Goal: Information Seeking & Learning: Understand process/instructions

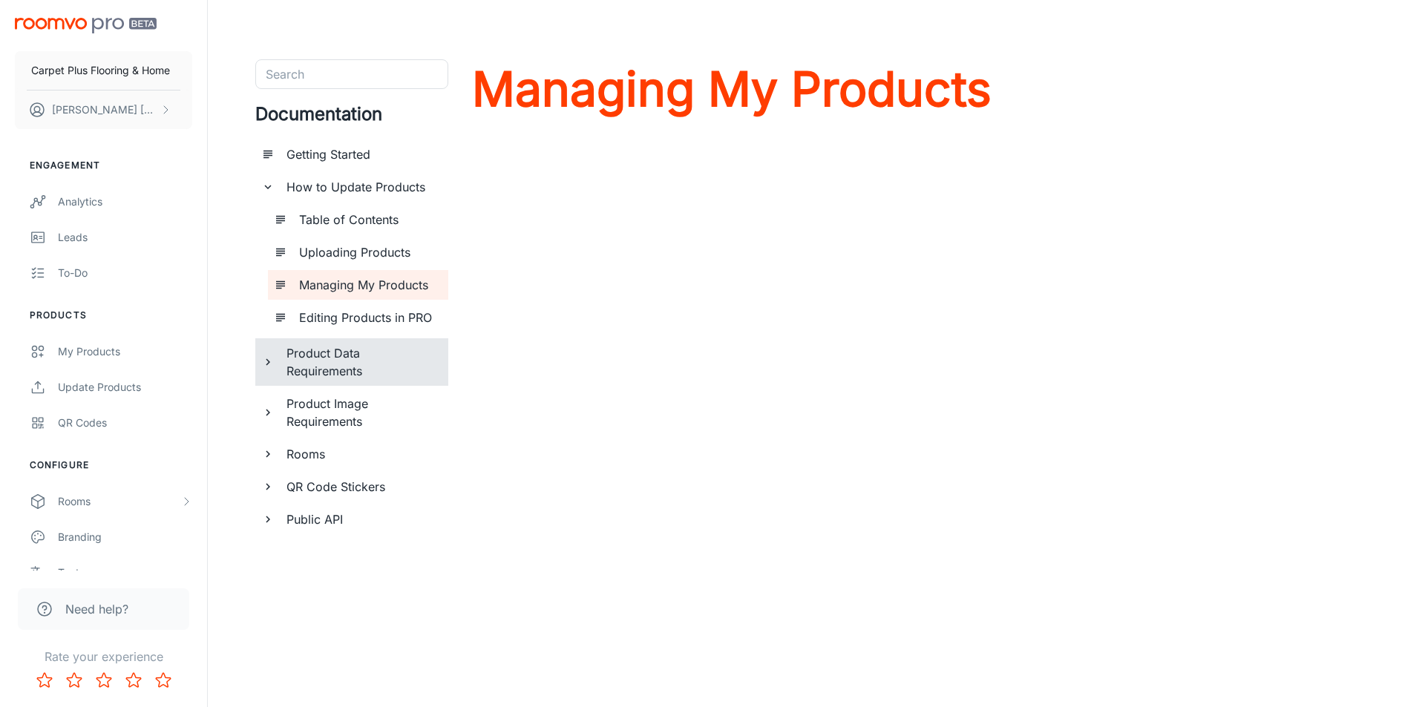
click at [335, 370] on h6 "Product Data Requirements" at bounding box center [362, 362] width 150 height 36
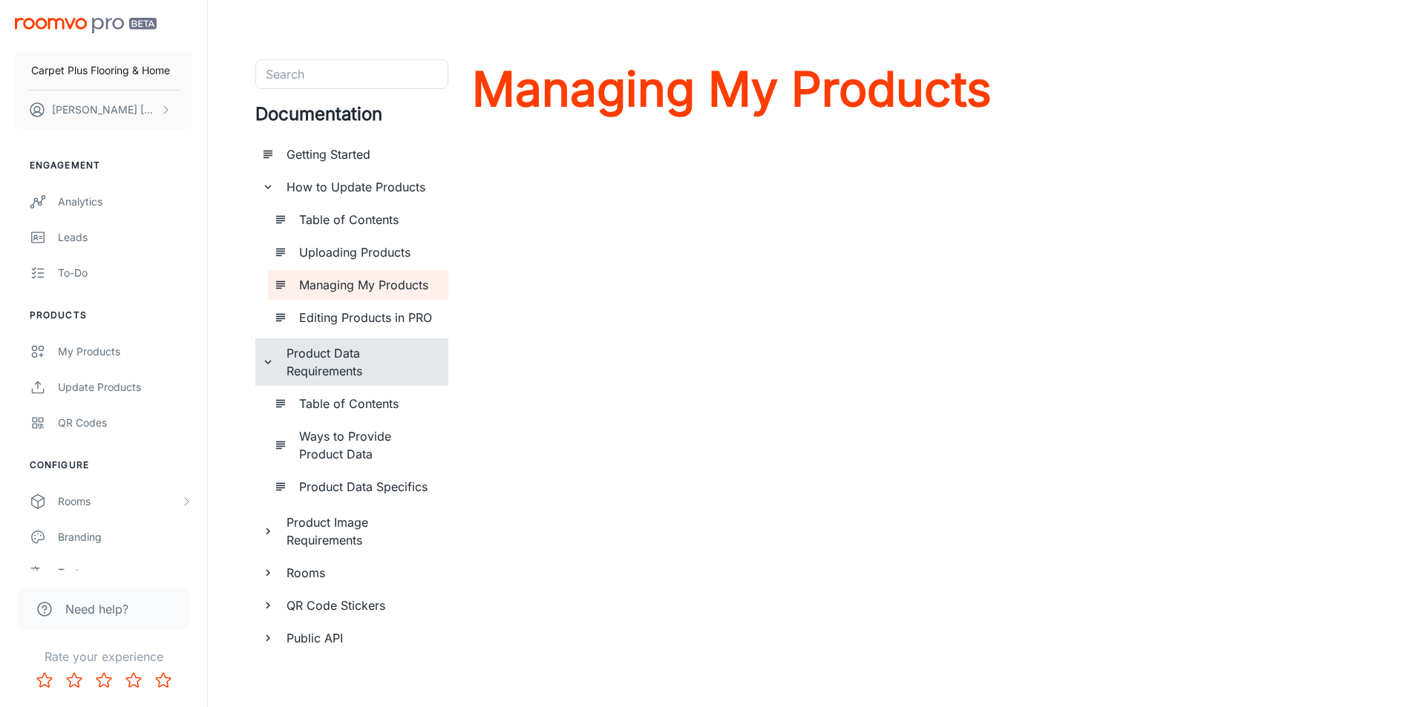
click at [335, 401] on h6 "Table of Contents" at bounding box center [367, 404] width 137 height 18
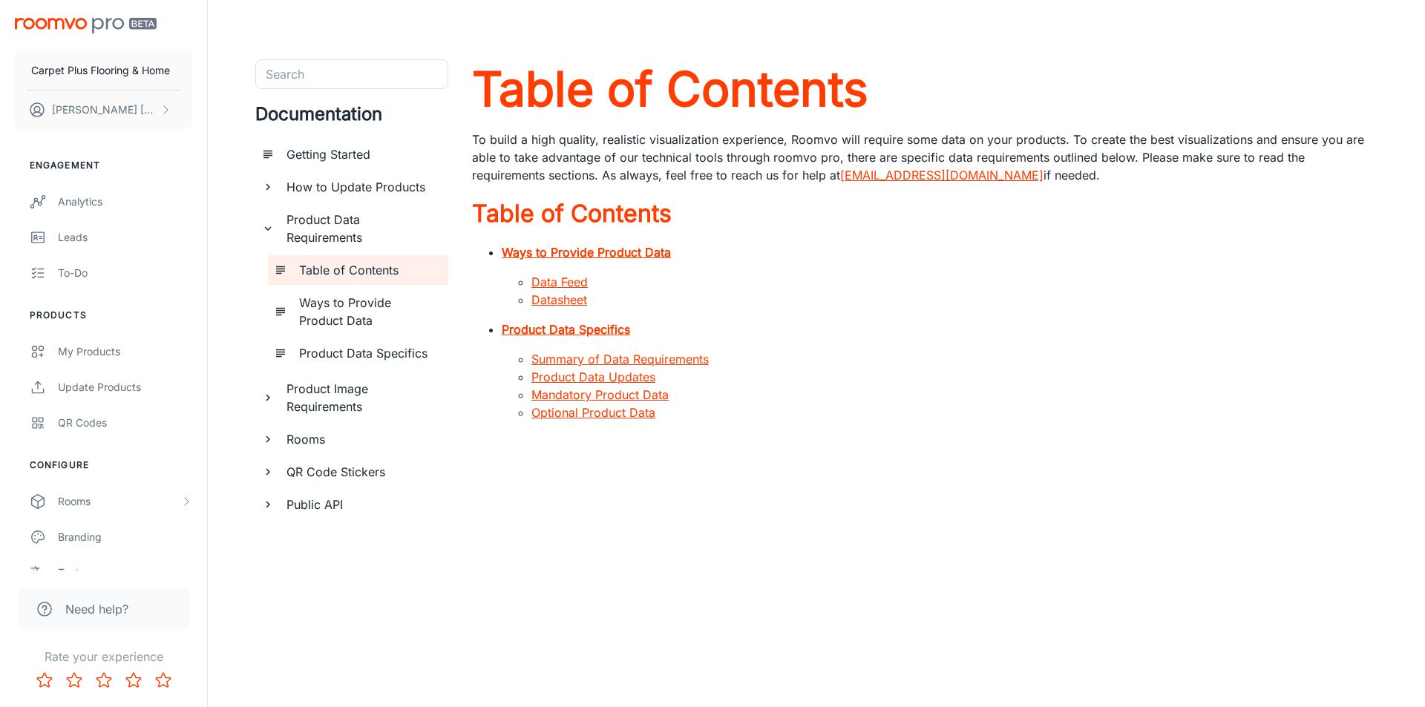
click at [537, 281] on link "Data Feed" at bounding box center [560, 282] width 56 height 15
